Goal: Task Accomplishment & Management: Use online tool/utility

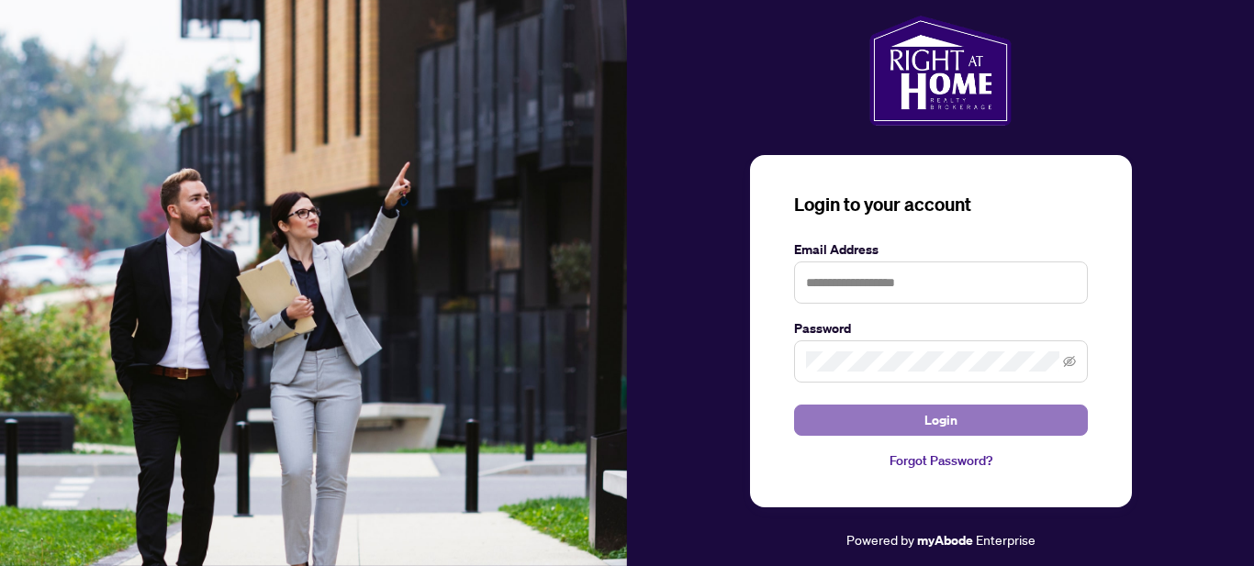
click at [947, 426] on span "Login" at bounding box center [940, 420] width 33 height 29
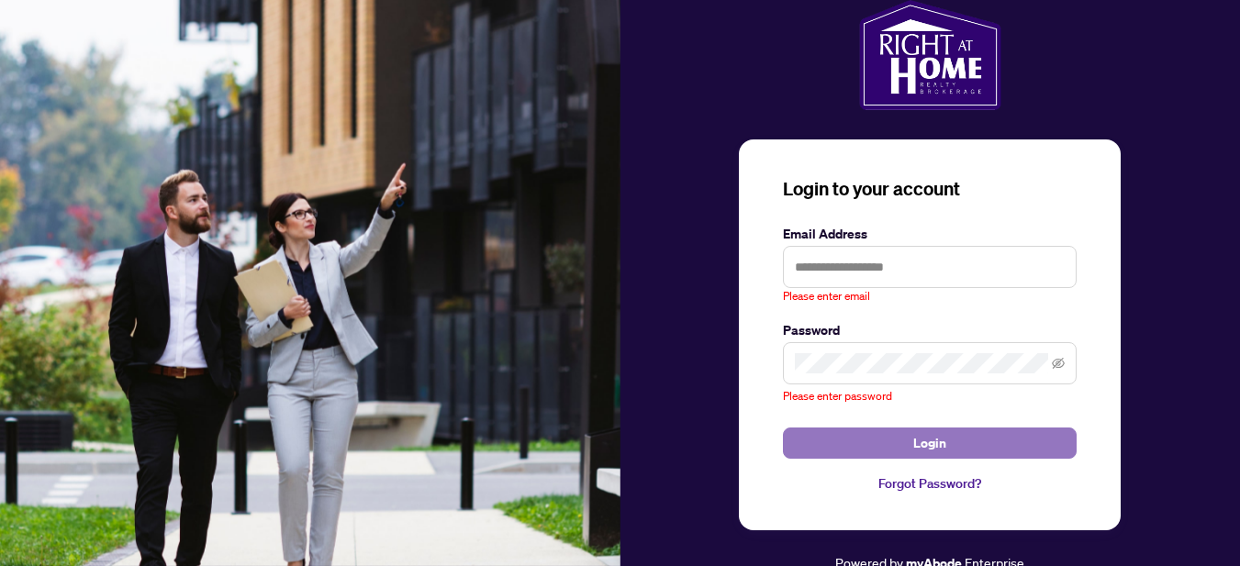
click at [927, 445] on span "Login" at bounding box center [929, 443] width 33 height 29
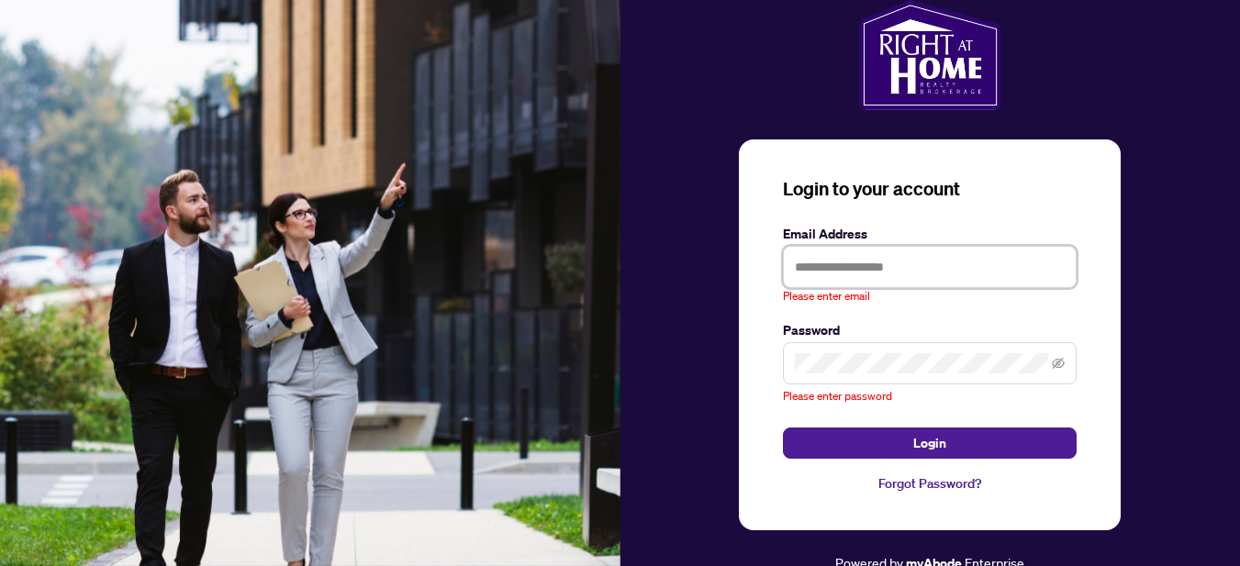
click at [854, 274] on input "text" at bounding box center [930, 267] width 294 height 42
type input "**********"
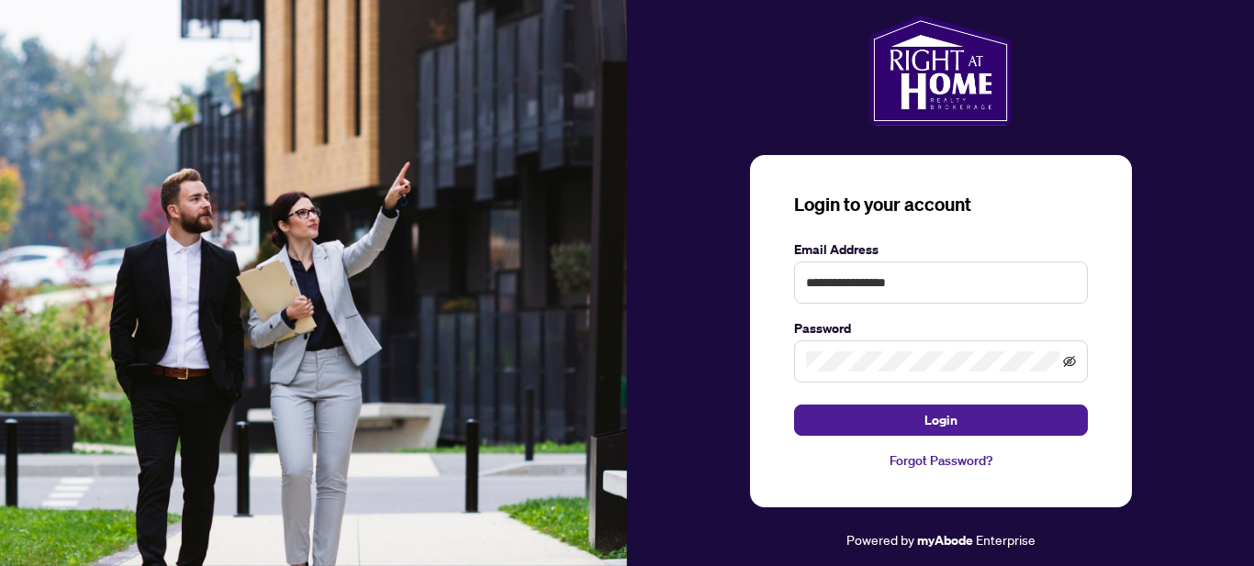
click at [1067, 361] on icon "eye-invisible" at bounding box center [1069, 361] width 13 height 11
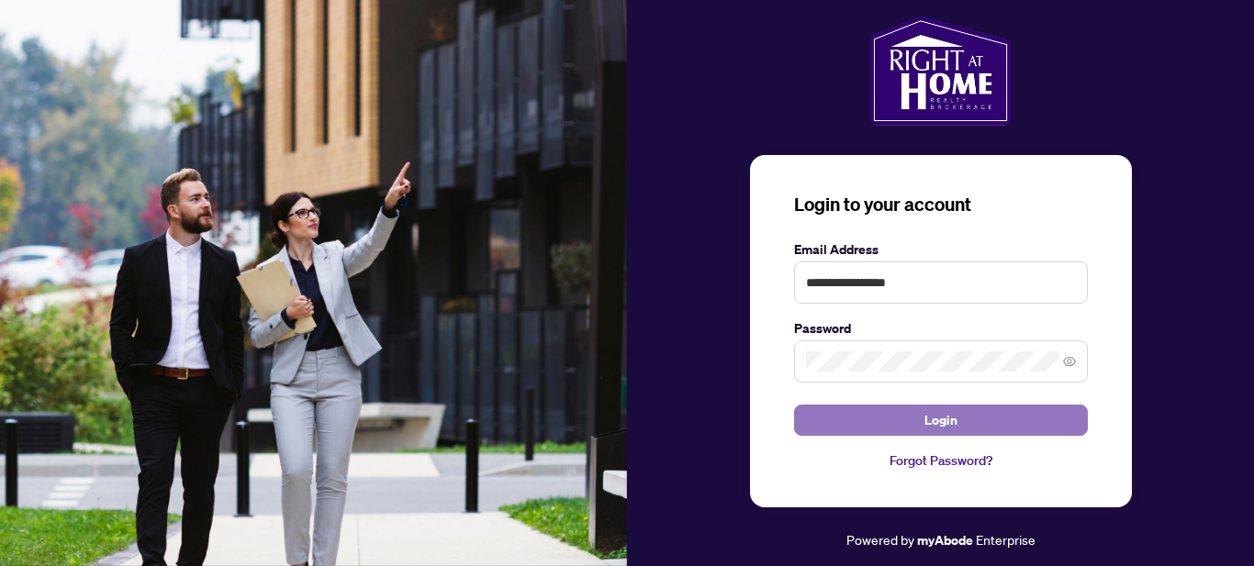
click at [935, 417] on span "Login" at bounding box center [940, 420] width 33 height 29
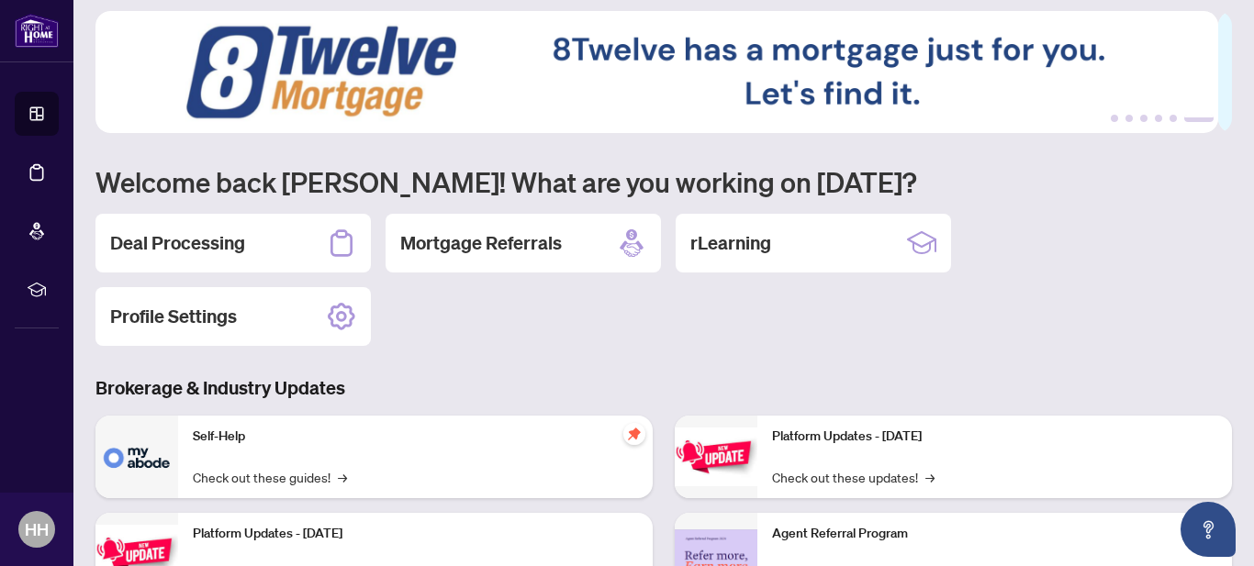
scroll to position [7, 0]
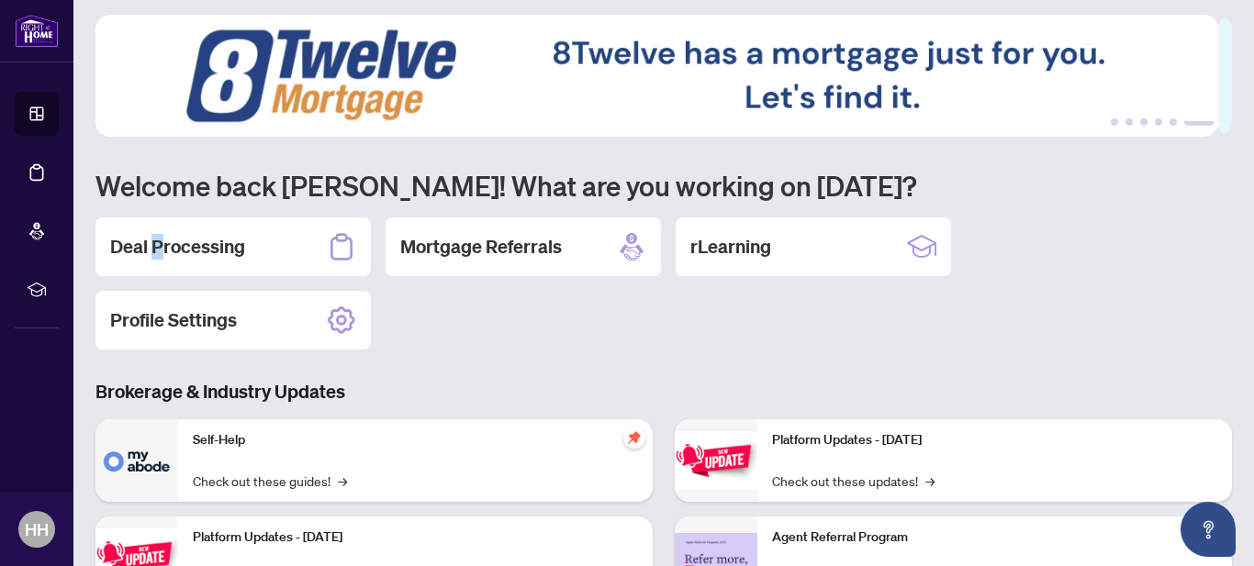
click at [157, 248] on h2 "Deal Processing" at bounding box center [177, 247] width 135 height 26
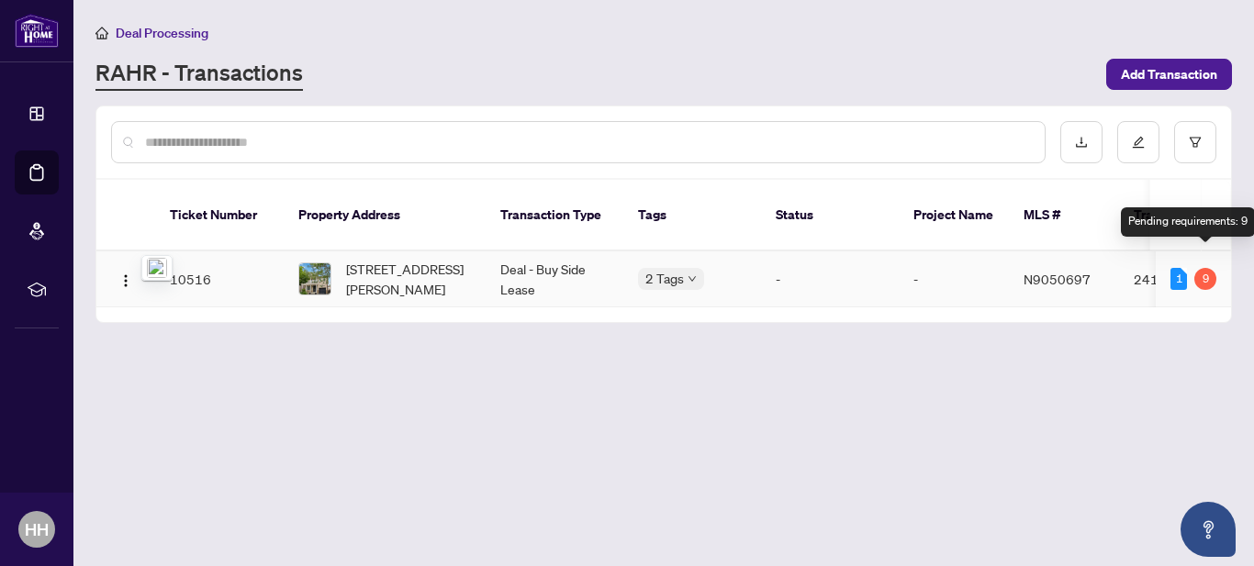
click at [1205, 268] on div "9" at bounding box center [1205, 279] width 22 height 22
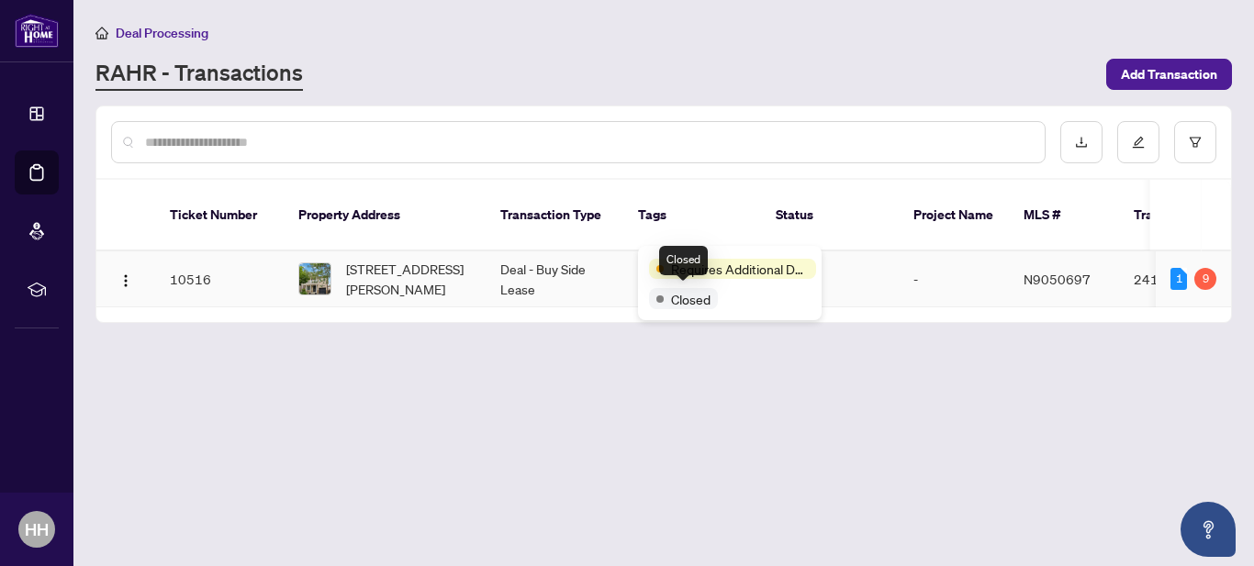
click at [675, 301] on span "Closed" at bounding box center [690, 299] width 39 height 20
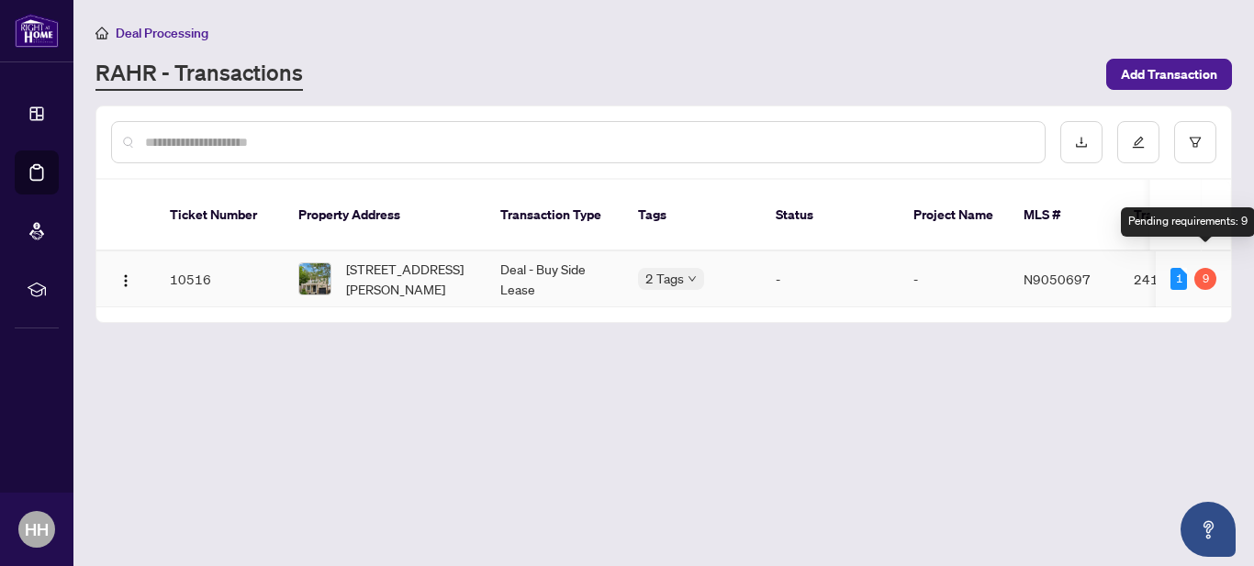
click at [1207, 268] on div "9" at bounding box center [1205, 279] width 22 height 22
click at [168, 32] on span "Deal Processing" at bounding box center [162, 33] width 93 height 17
click at [1177, 268] on div "1" at bounding box center [1178, 279] width 17 height 22
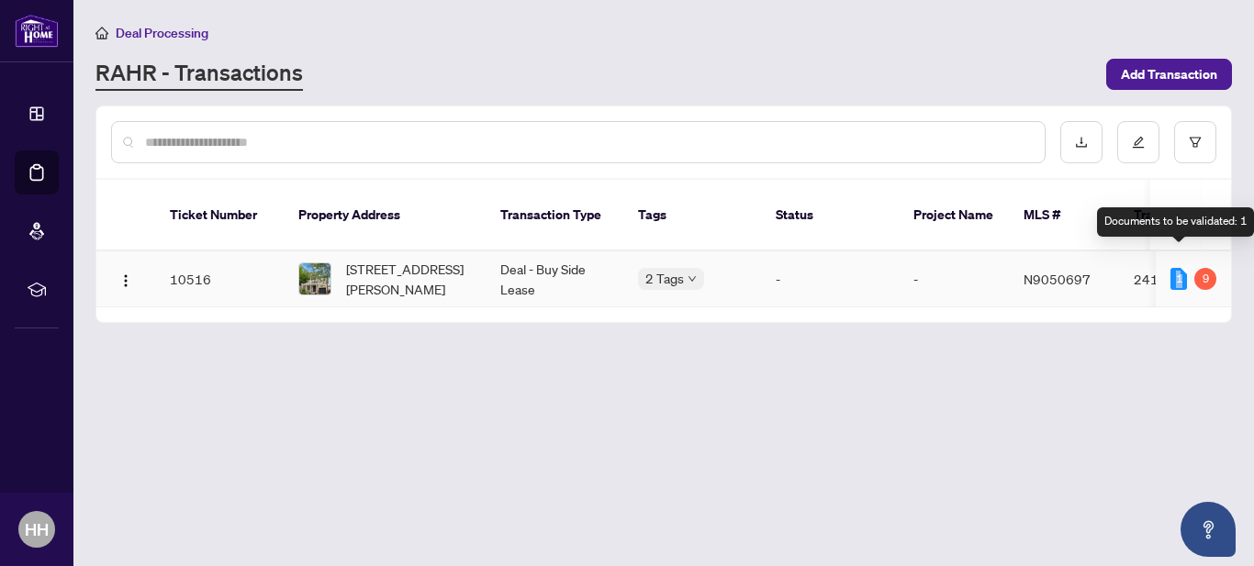
click at [1177, 268] on div "1" at bounding box center [1178, 279] width 17 height 22
click at [1148, 259] on td "2414290" at bounding box center [1183, 280] width 129 height 56
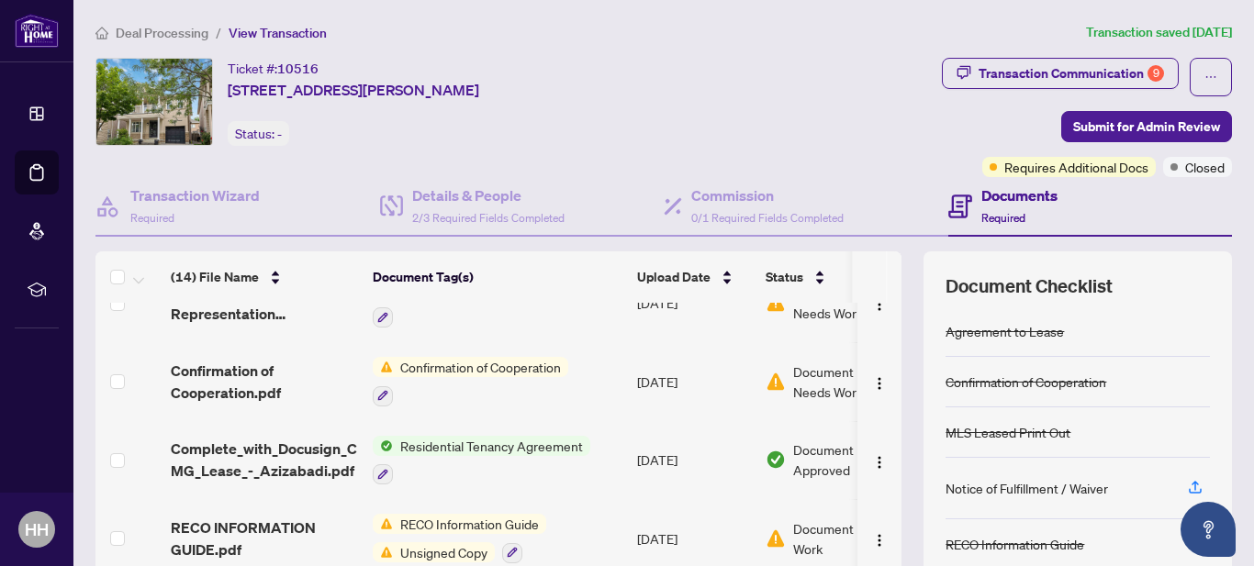
scroll to position [184, 0]
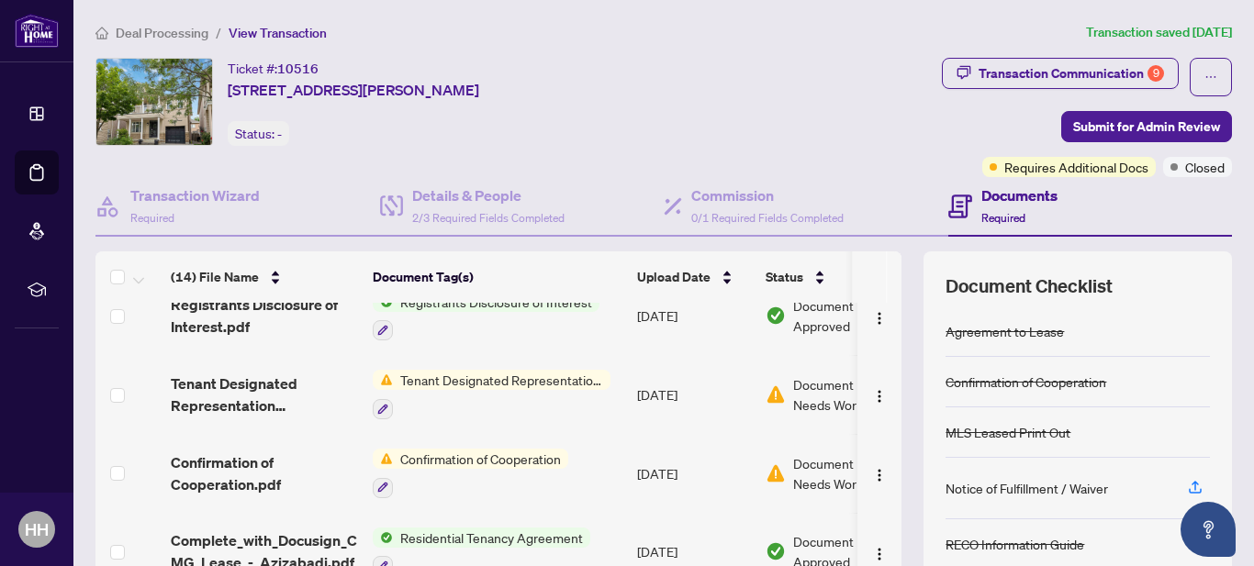
click at [805, 393] on span "Document Needs Work" at bounding box center [840, 395] width 95 height 40
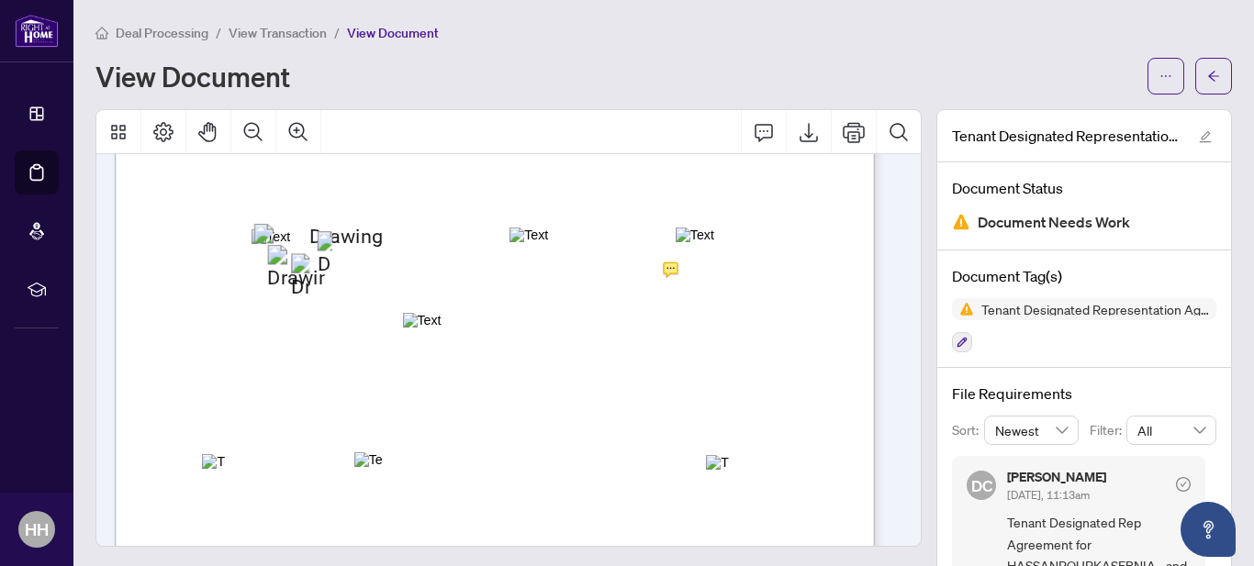
scroll to position [2479, 0]
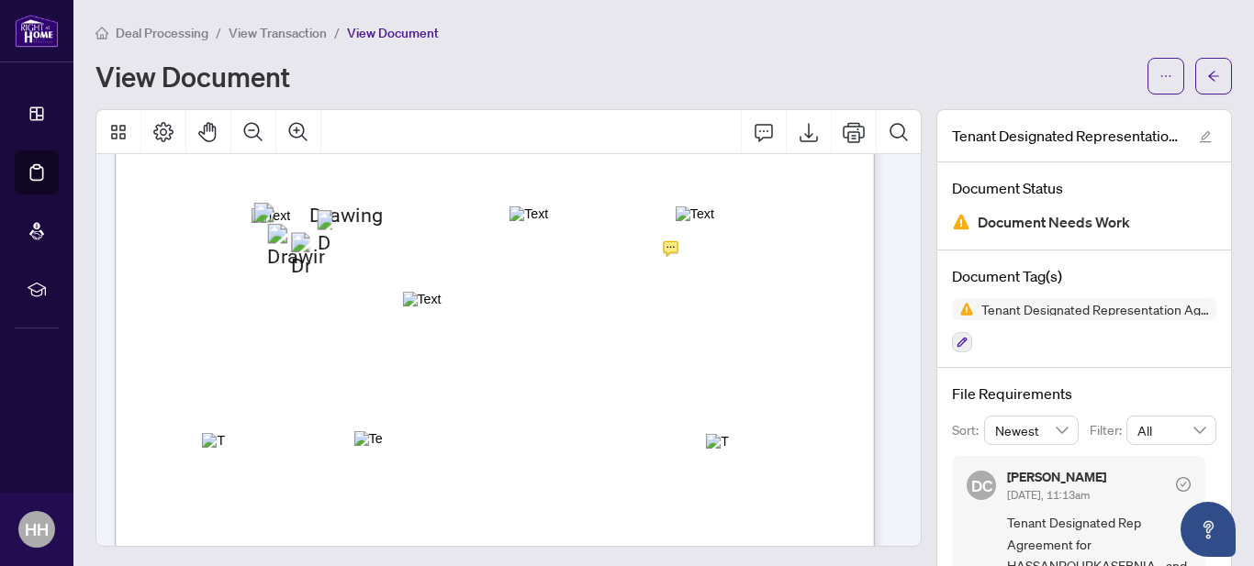
click at [623, 359] on span "(Signature(s) of Salesperson/Broker/Broker of Record)" at bounding box center [614, 364] width 186 height 11
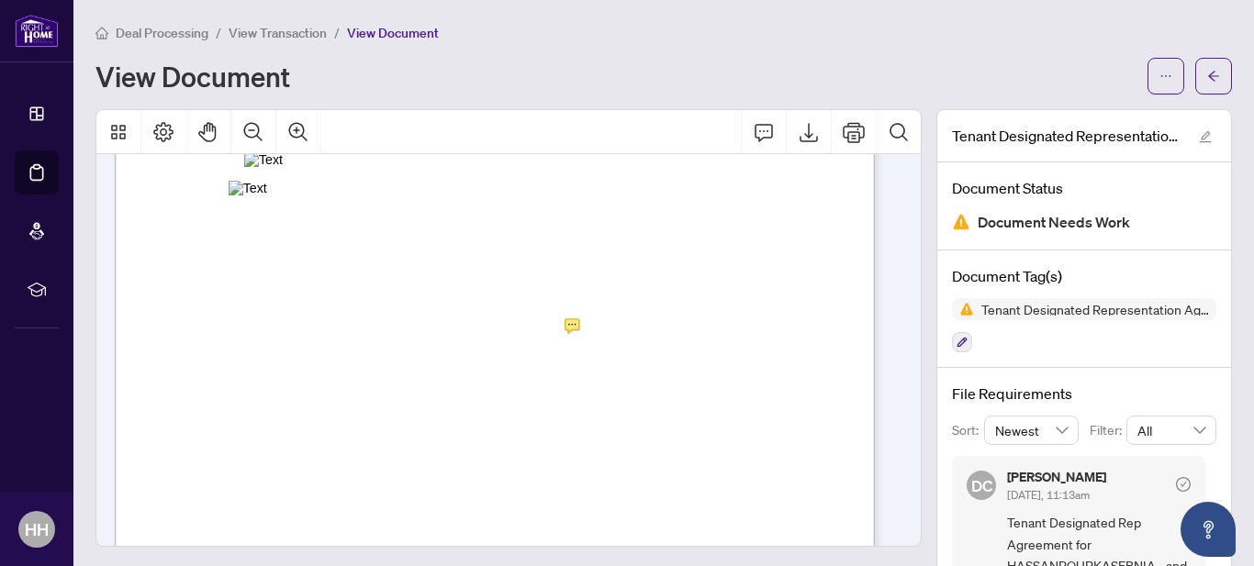
scroll to position [3121, 0]
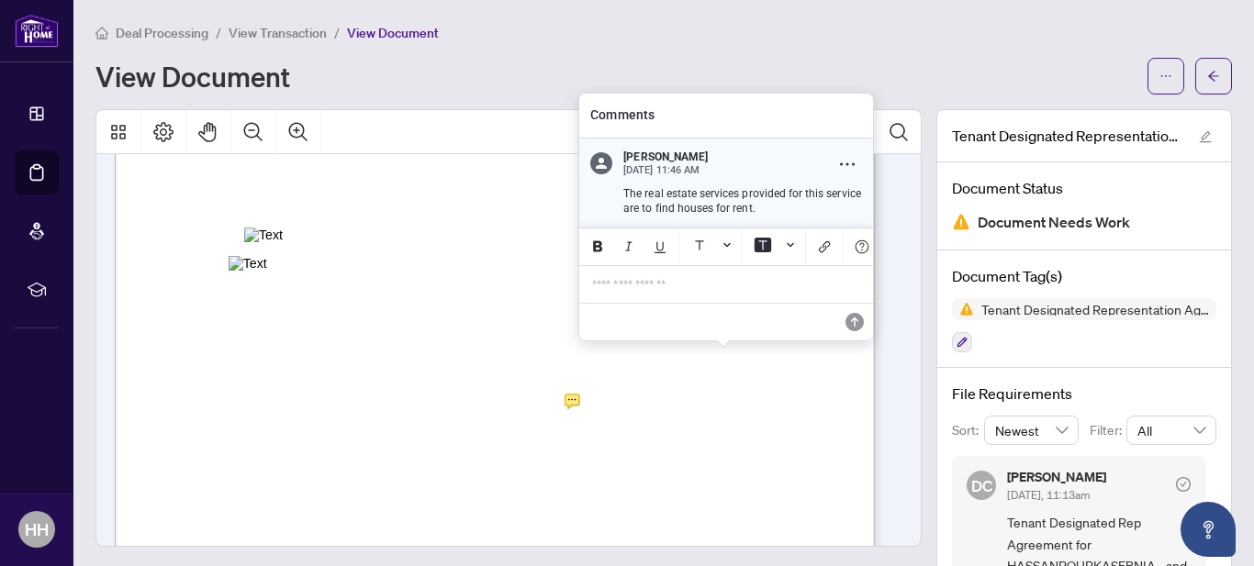
click at [672, 189] on p "The real estate services provided for this service are to find houses for rent." at bounding box center [742, 201] width 239 height 30
drag, startPoint x: 754, startPoint y: 198, endPoint x: 615, endPoint y: 185, distance: 139.2
click at [615, 186] on div "The real estate services provided for this service are to find houses for rent." at bounding box center [737, 201] width 250 height 30
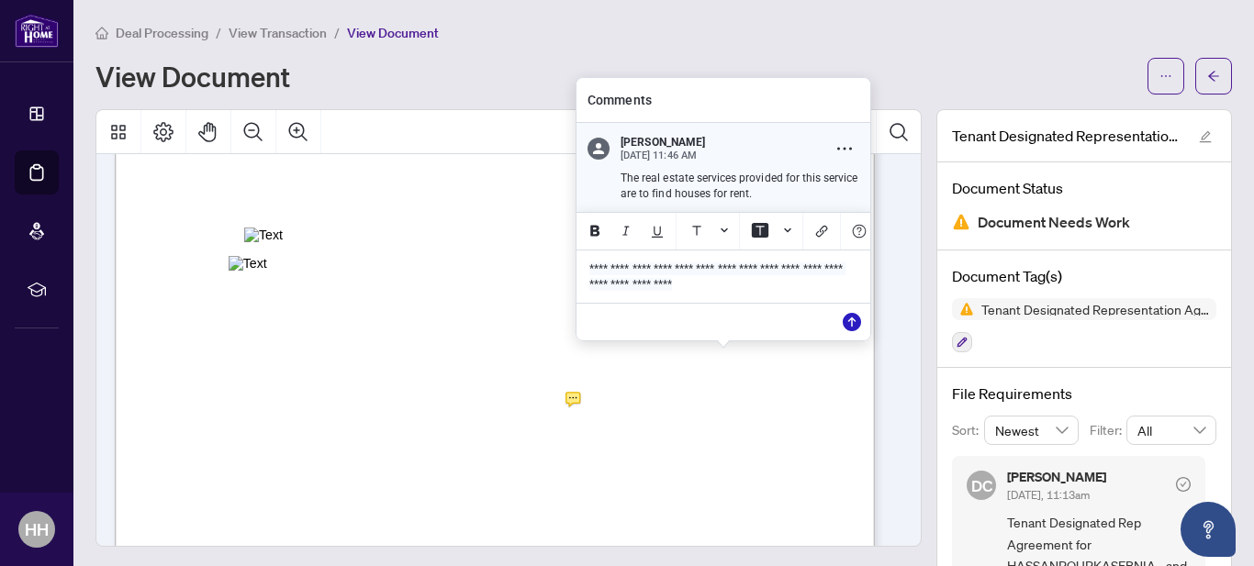
click at [851, 323] on icon "Save" at bounding box center [852, 322] width 18 height 18
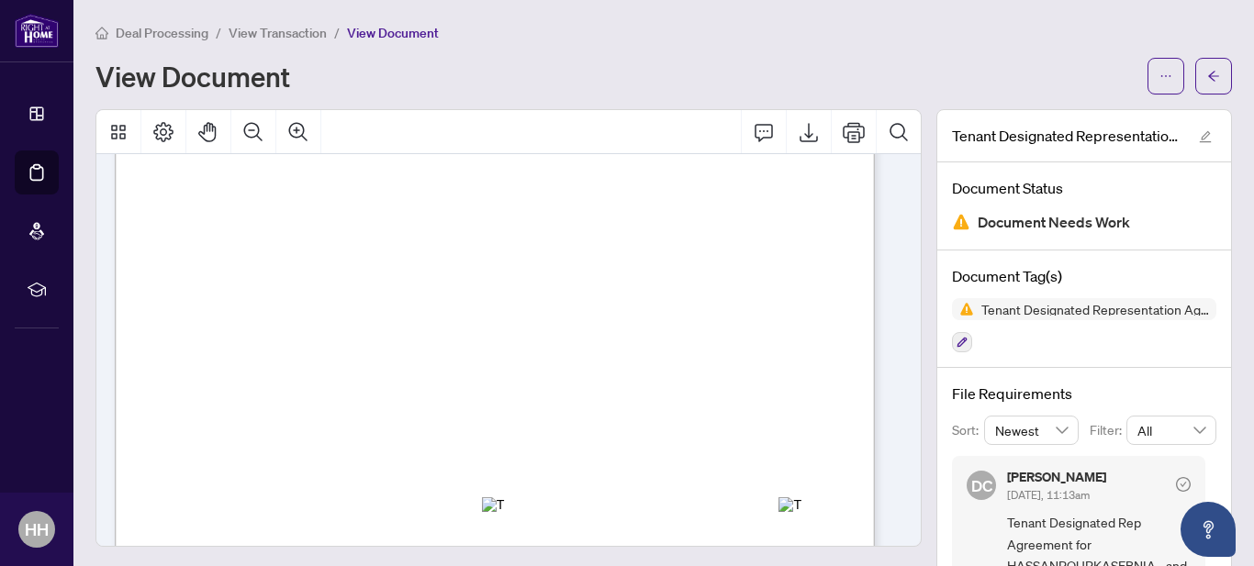
scroll to position [3654, 0]
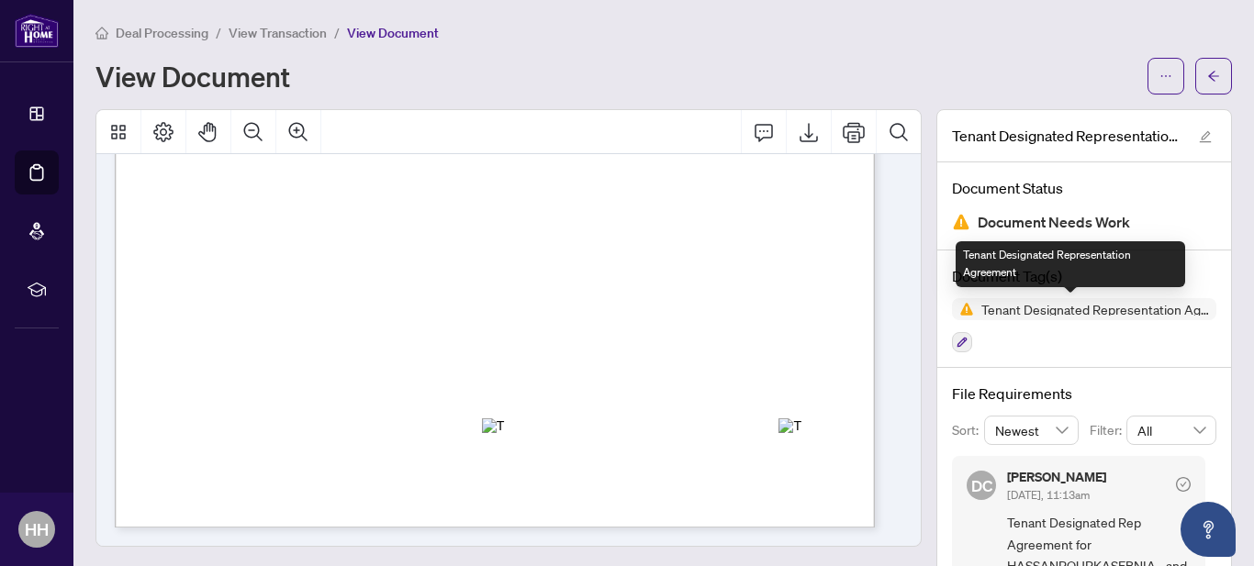
click at [958, 312] on img at bounding box center [963, 309] width 22 height 22
click at [1012, 315] on span "Tenant Designated Representation Agreement" at bounding box center [1095, 309] width 242 height 13
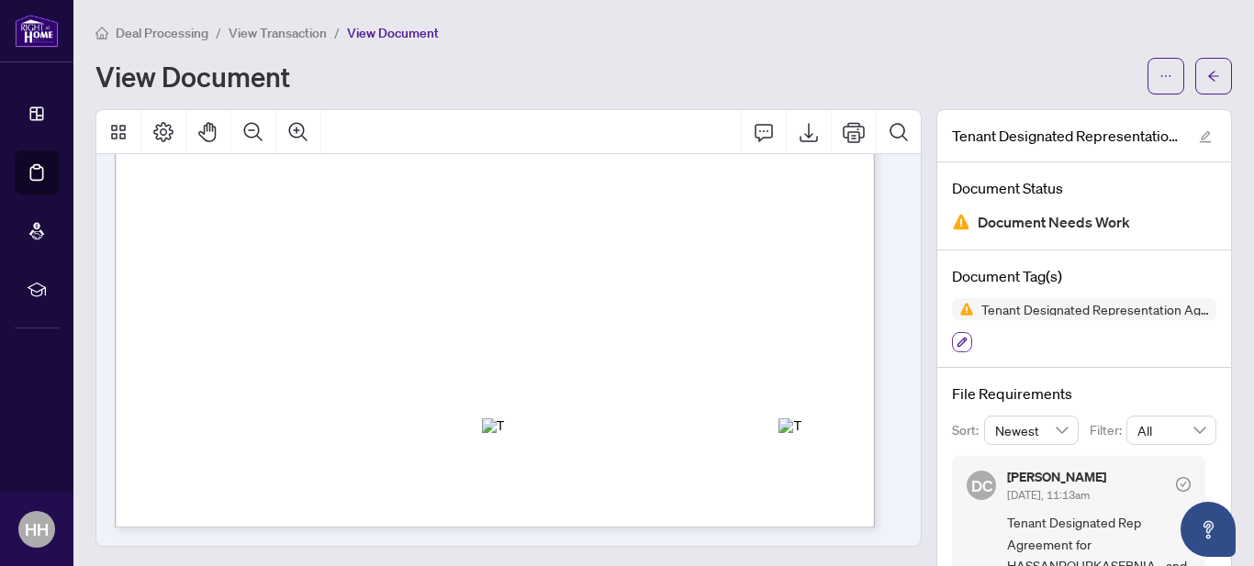
click at [958, 344] on icon "button" at bounding box center [963, 343] width 10 height 10
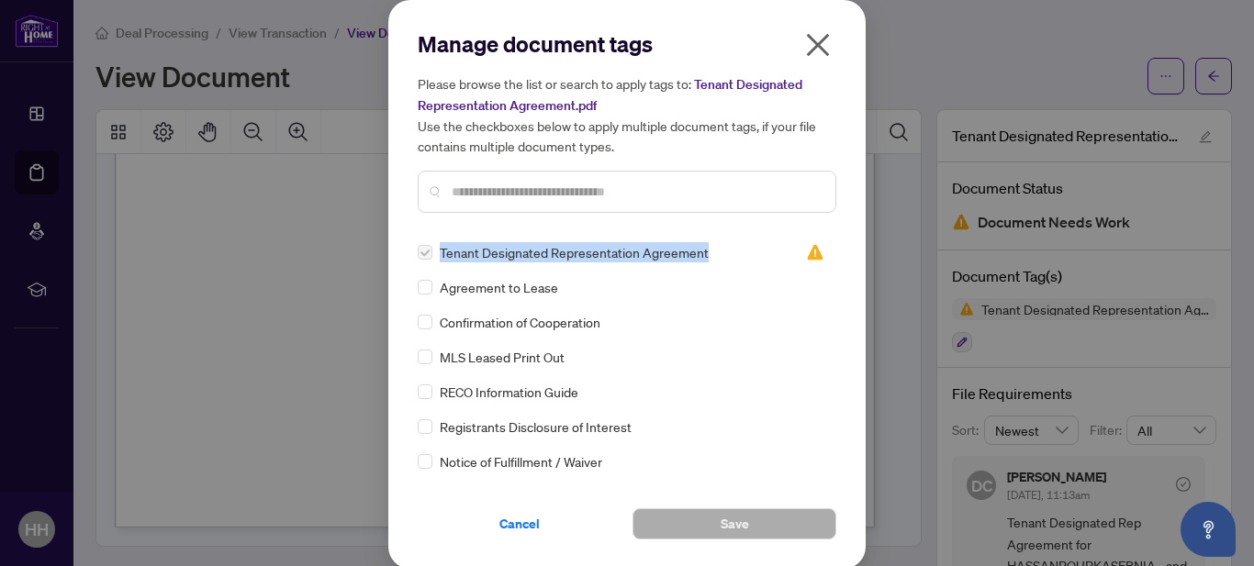
drag, startPoint x: 435, startPoint y: 250, endPoint x: 692, endPoint y: 255, distance: 257.1
click at [692, 255] on div "Tenant Designated Representation Agreement" at bounding box center [601, 252] width 366 height 20
click at [806, 252] on img at bounding box center [815, 252] width 18 height 18
drag, startPoint x: 809, startPoint y: 44, endPoint x: 801, endPoint y: 50, distance: 9.9
click at [808, 44] on icon "close" at bounding box center [817, 44] width 29 height 29
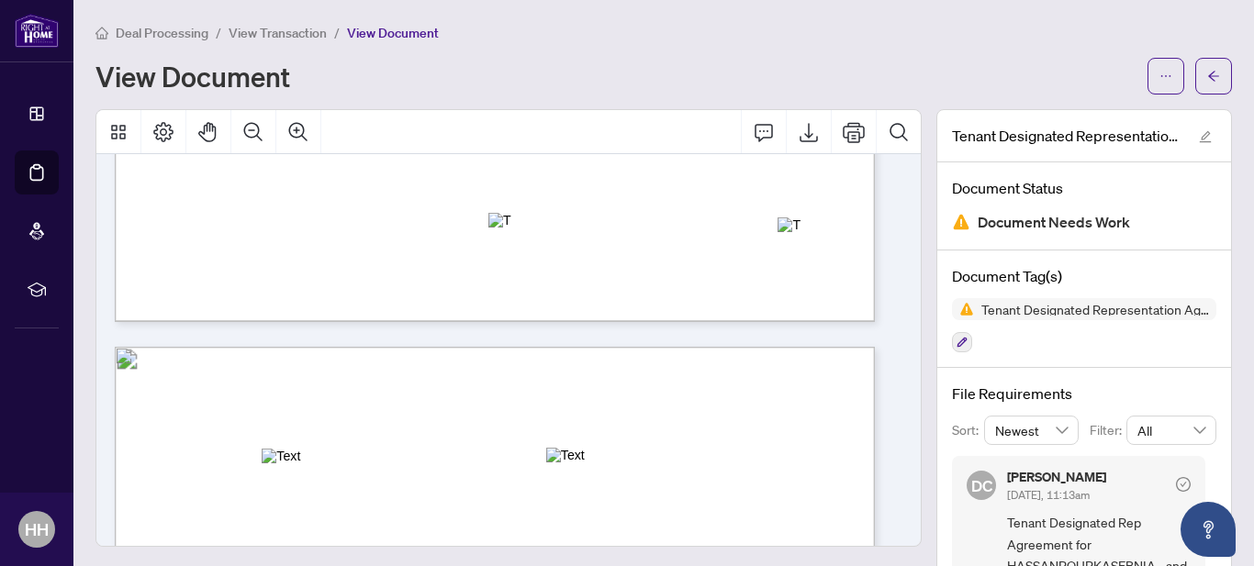
scroll to position [1010, 0]
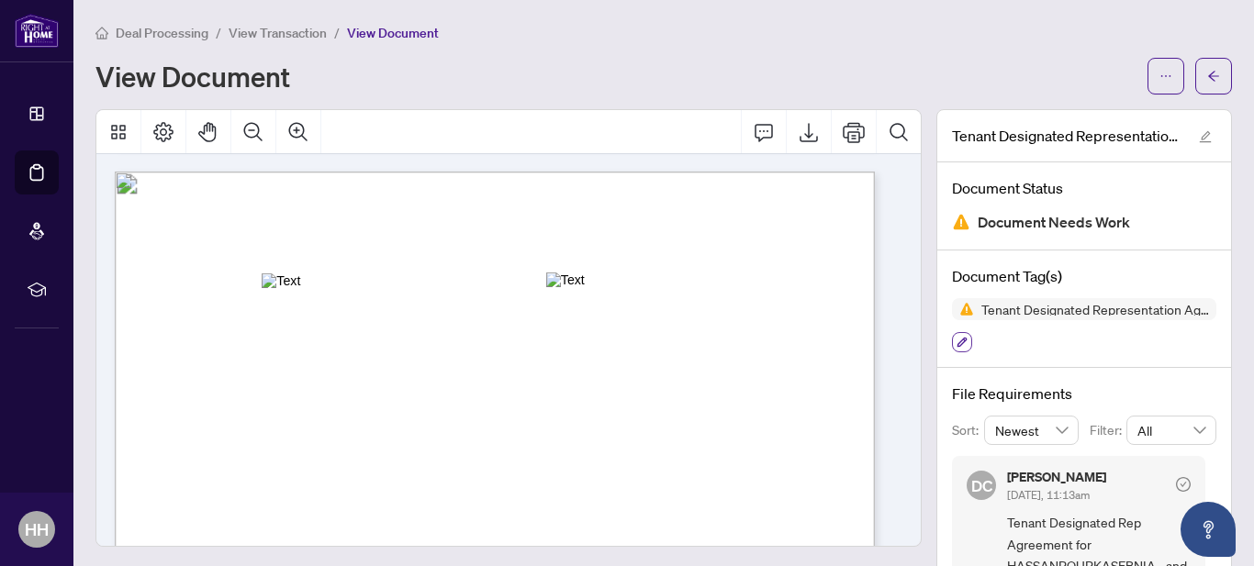
click at [957, 337] on icon "button" at bounding box center [962, 342] width 11 height 11
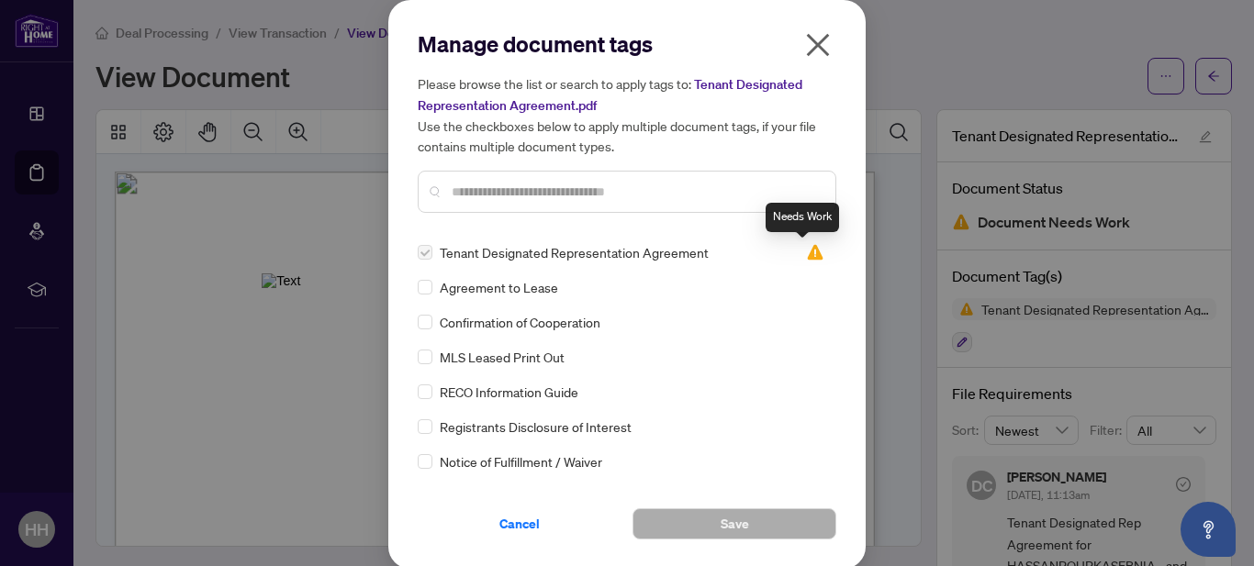
click at [806, 255] on img at bounding box center [815, 252] width 18 height 18
click at [481, 252] on span "Tenant Designated Representation Agreement" at bounding box center [574, 252] width 269 height 20
click at [427, 251] on div "Tenant Designated Representation Agreement" at bounding box center [601, 252] width 366 height 20
click at [418, 252] on label at bounding box center [425, 252] width 15 height 20
click at [458, 189] on input "text" at bounding box center [636, 192] width 369 height 20
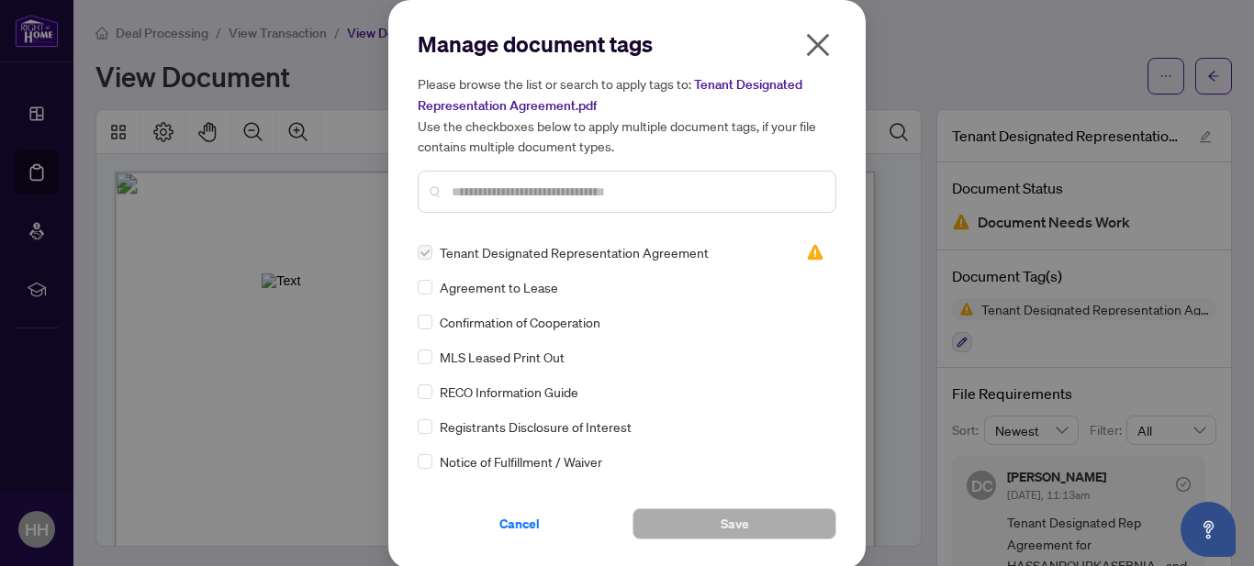
click at [812, 39] on icon "close" at bounding box center [817, 44] width 29 height 29
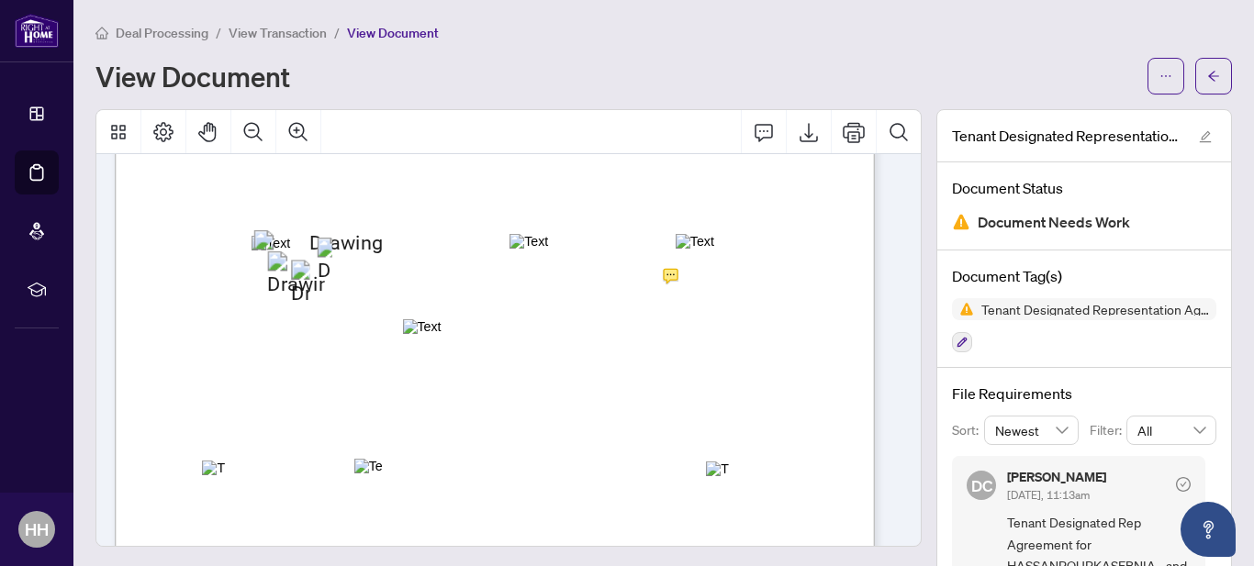
scroll to position [2479, 0]
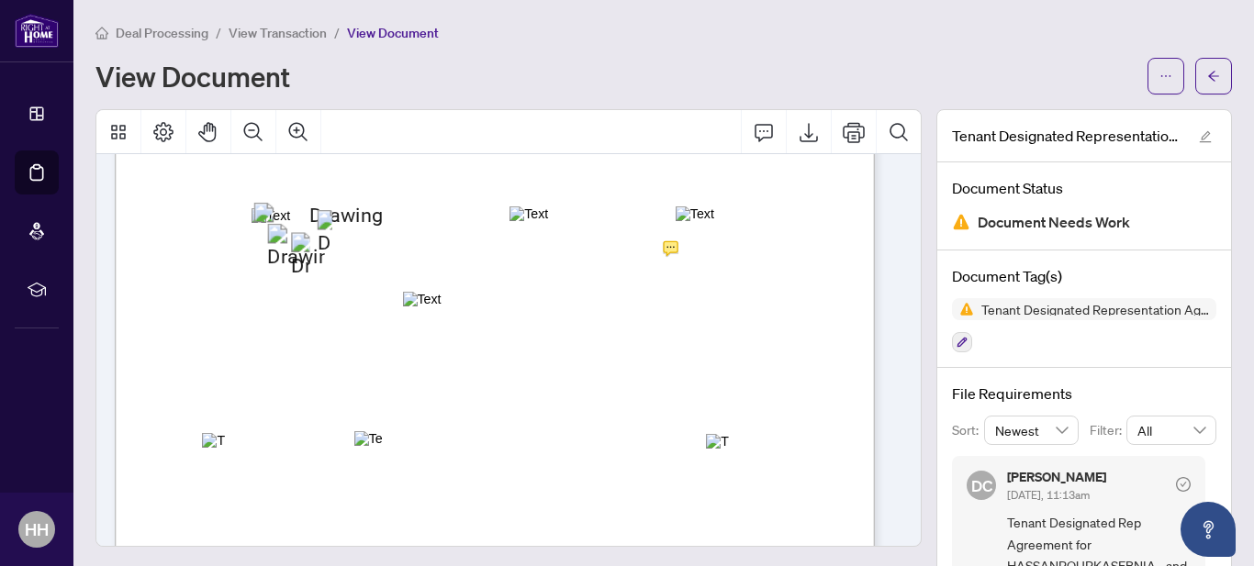
click at [390, 355] on div "Form 372 New [DATE] Page 3 of 4 The trademarks REALTOR®, REALTORS®, MLS®, Multi…" at bounding box center [629, 376] width 1028 height 1331
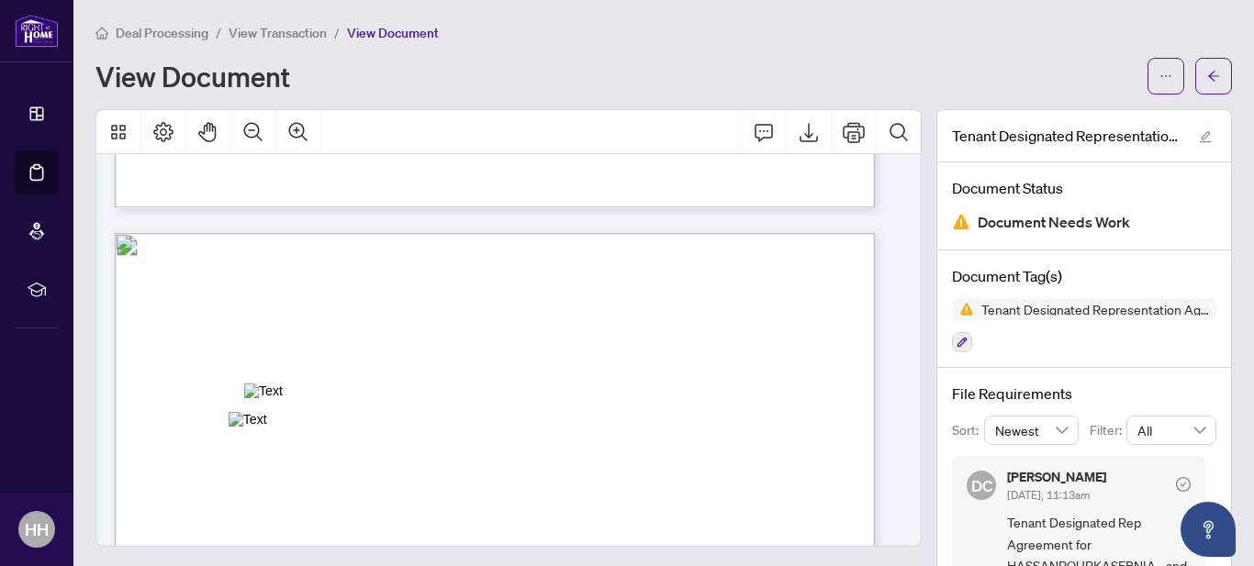
scroll to position [2938, 0]
